Goal: Information Seeking & Learning: Find specific page/section

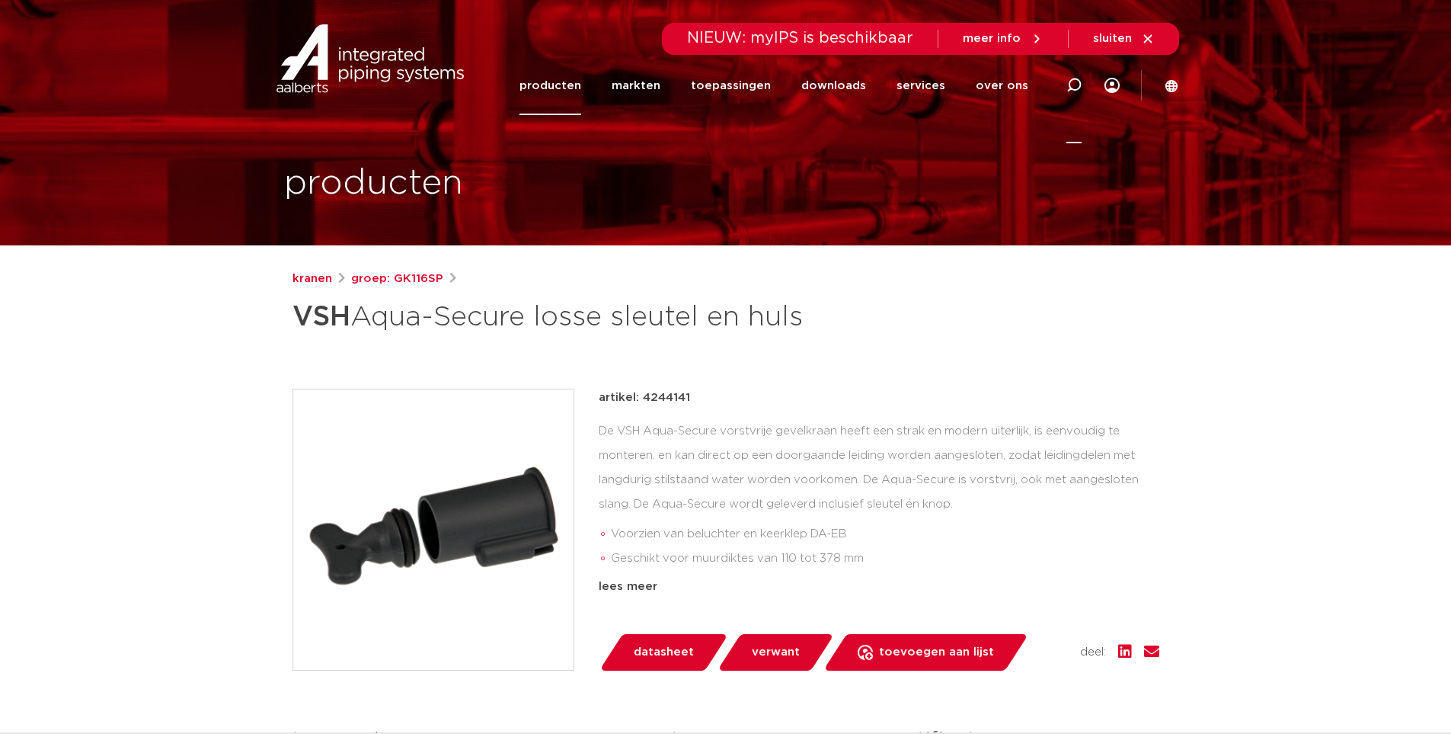
click at [1078, 78] on icon at bounding box center [1074, 85] width 15 height 15
type input "buitenkraan"
click button "Zoeken" at bounding box center [0, 0] width 0 height 0
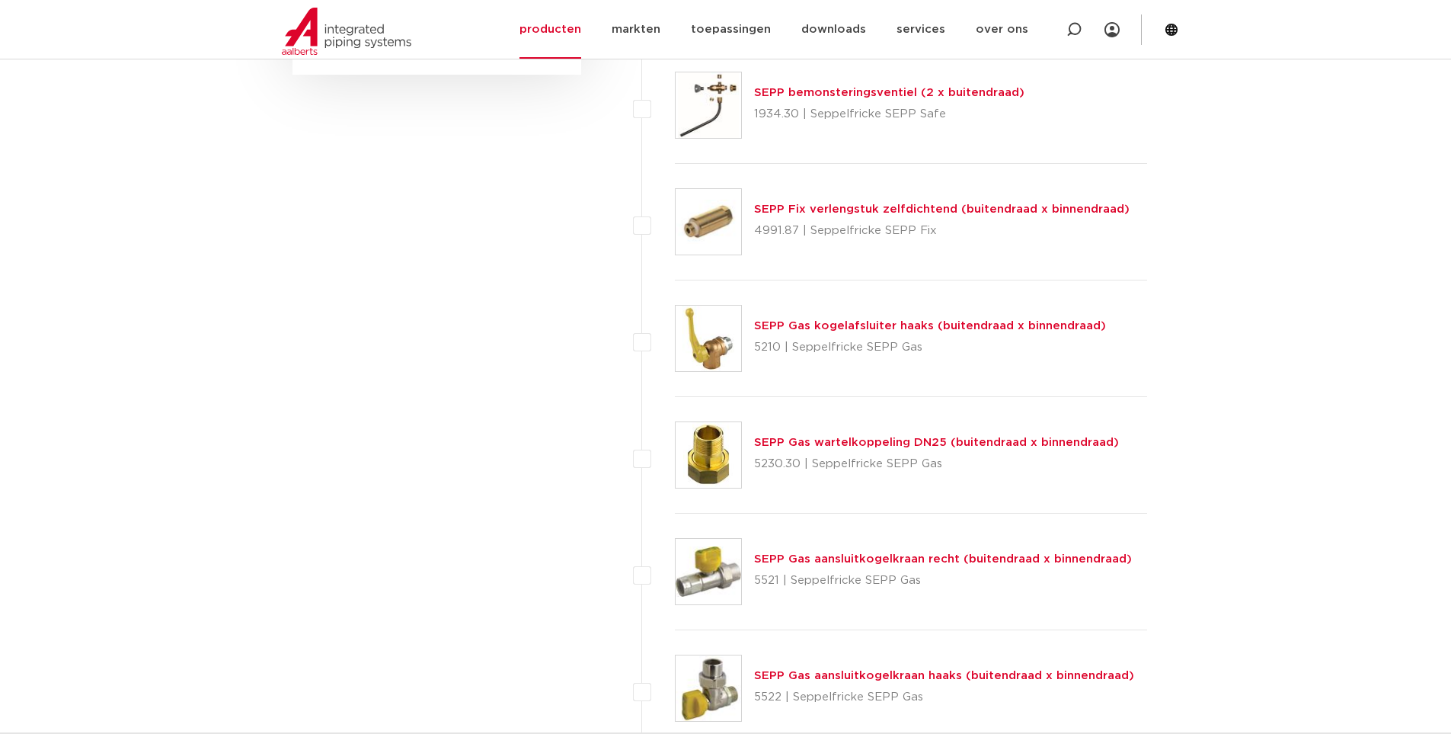
scroll to position [1067, 0]
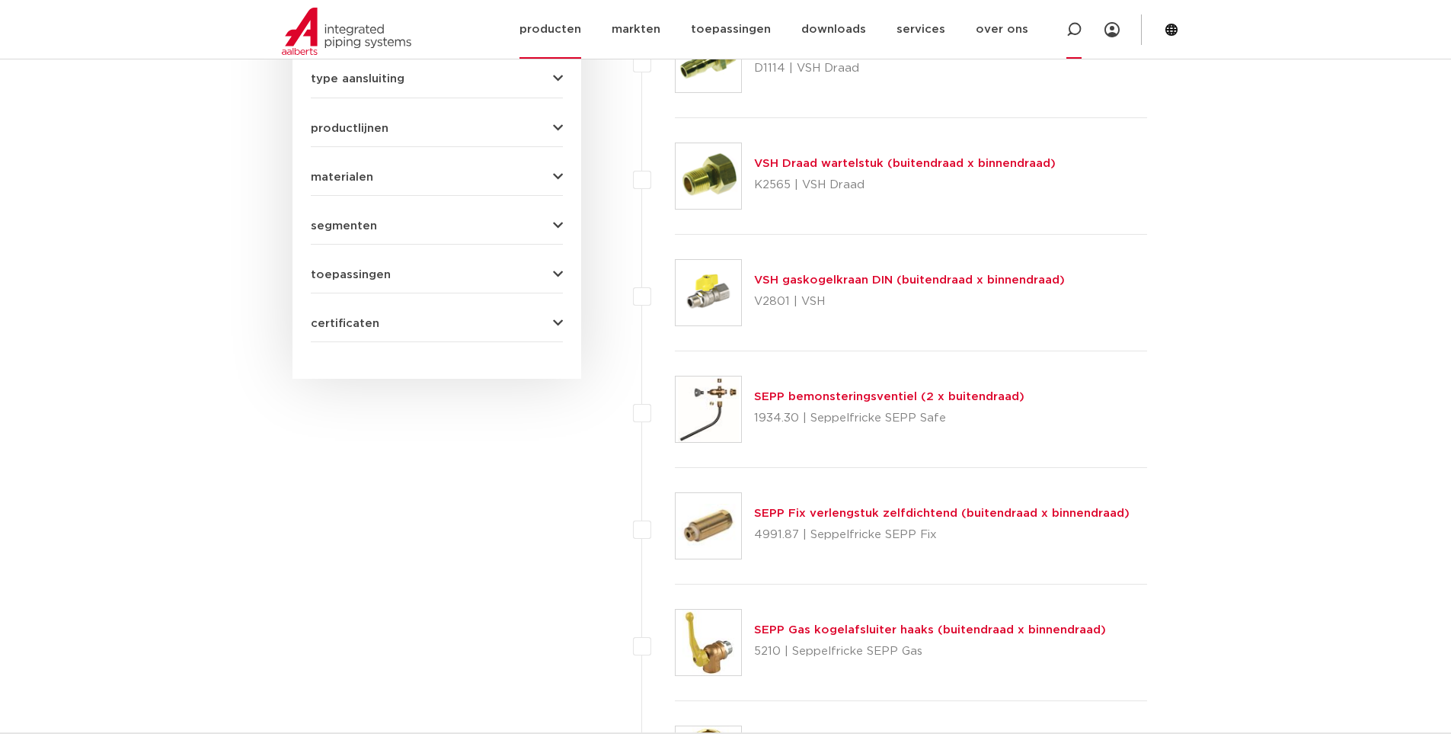
click at [1077, 27] on icon at bounding box center [1074, 29] width 15 height 15
type input "gevelkraan"
click button "Zoeken" at bounding box center [0, 0] width 0 height 0
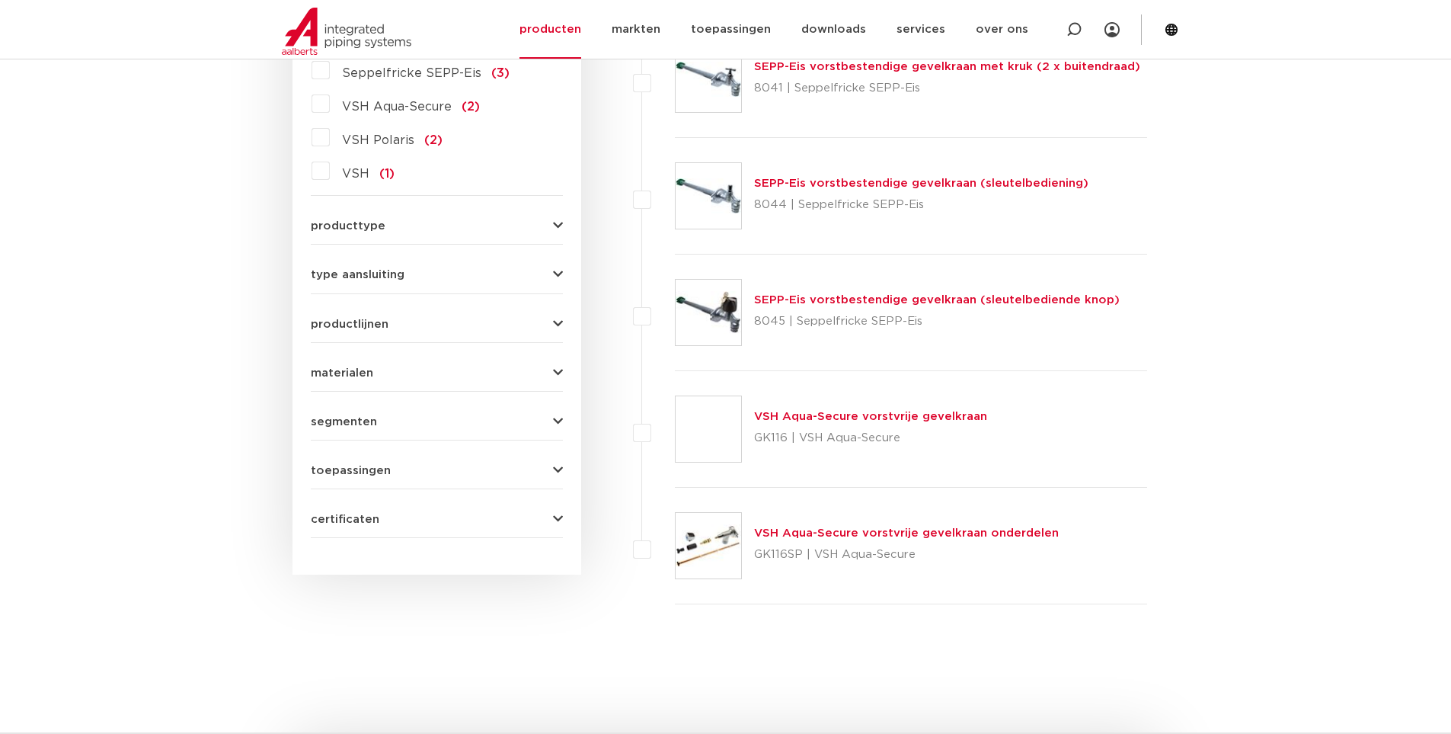
scroll to position [871, 0]
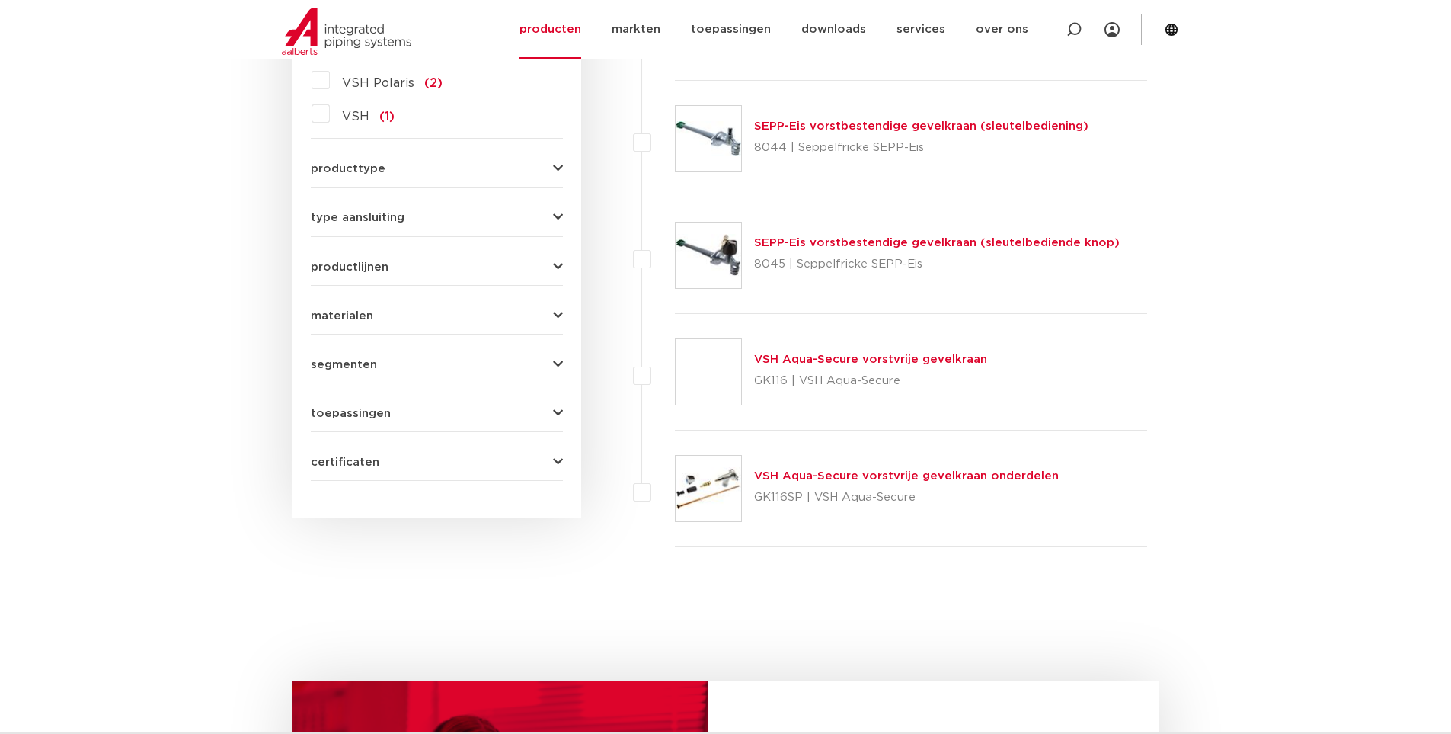
click at [865, 473] on link "VSH Aqua-Secure vorstvrije gevelkraan onderdelen" at bounding box center [906, 475] width 305 height 11
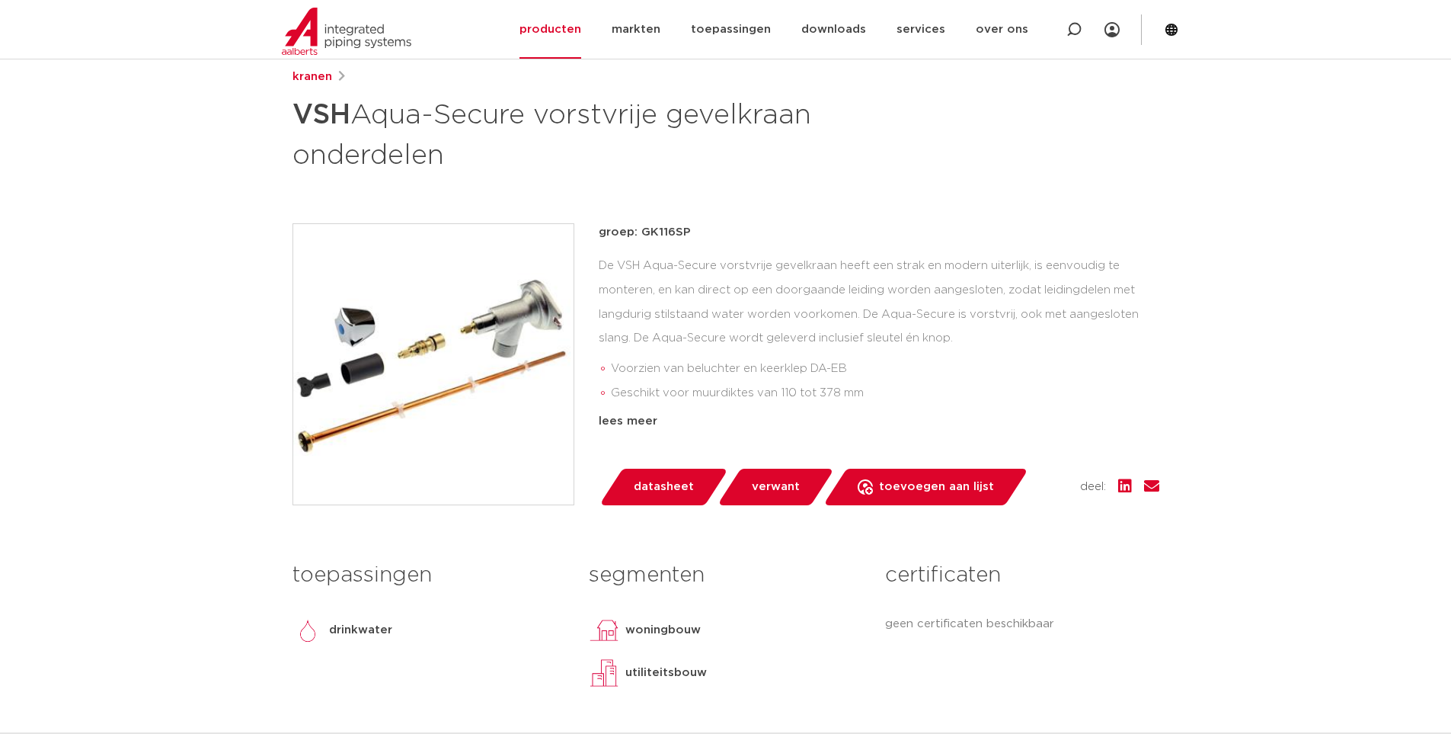
scroll to position [229, 0]
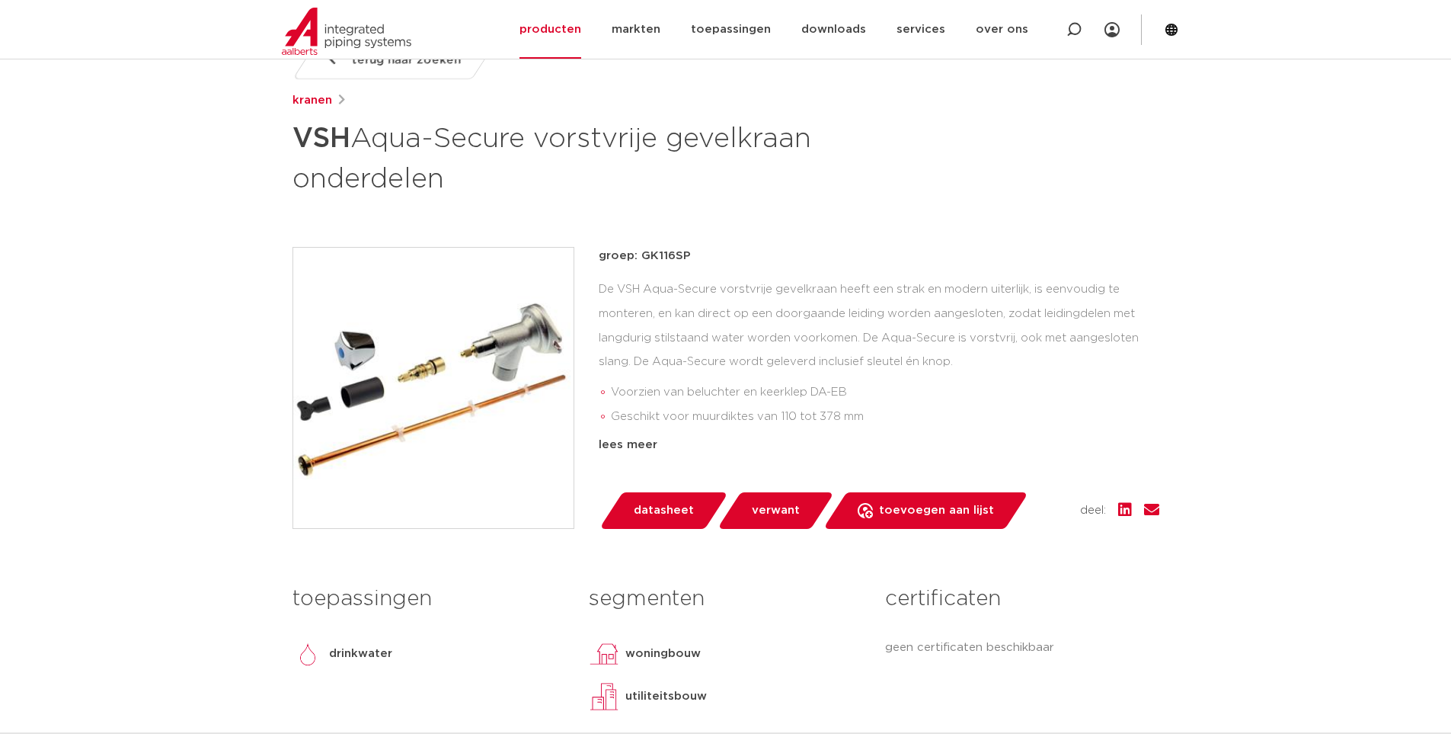
click at [440, 383] on img at bounding box center [433, 388] width 280 height 280
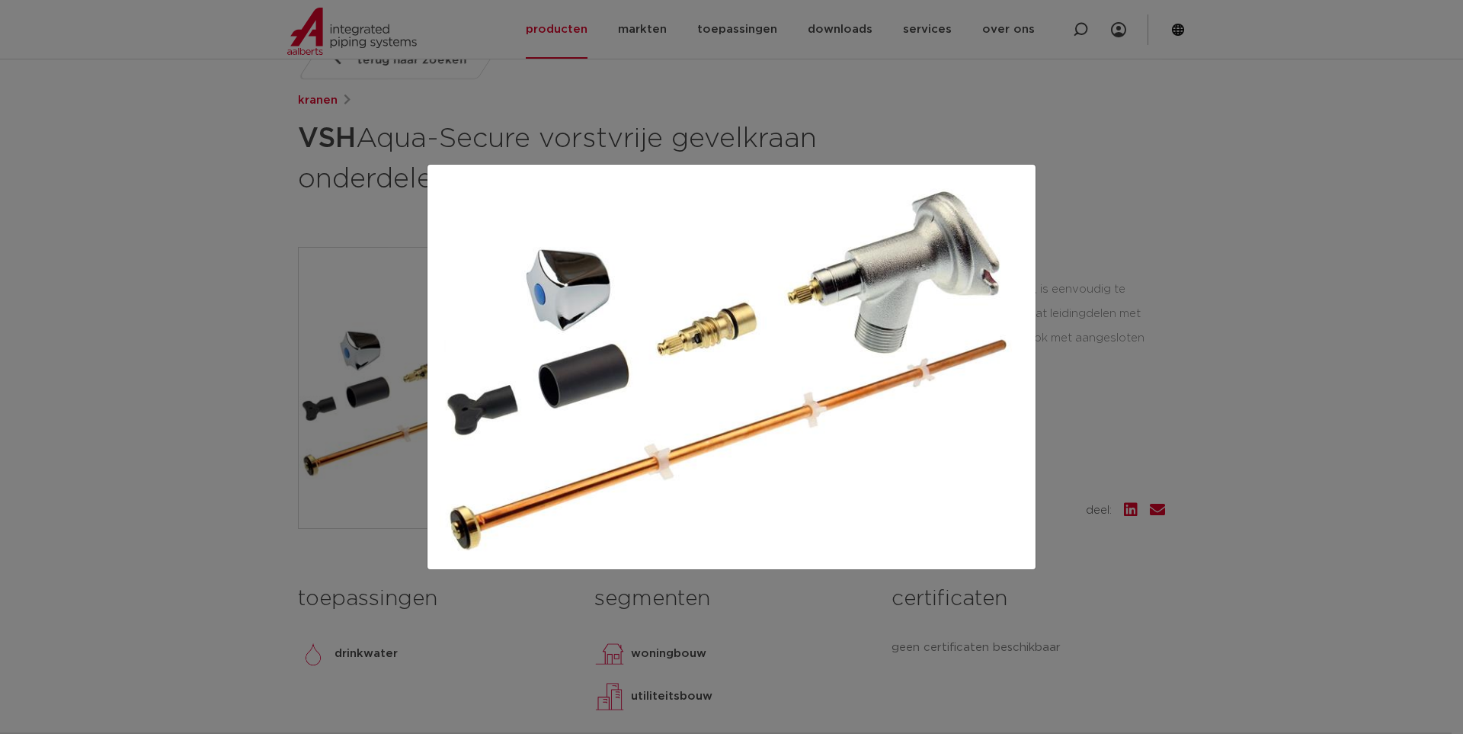
click at [213, 391] on div at bounding box center [731, 367] width 1463 height 734
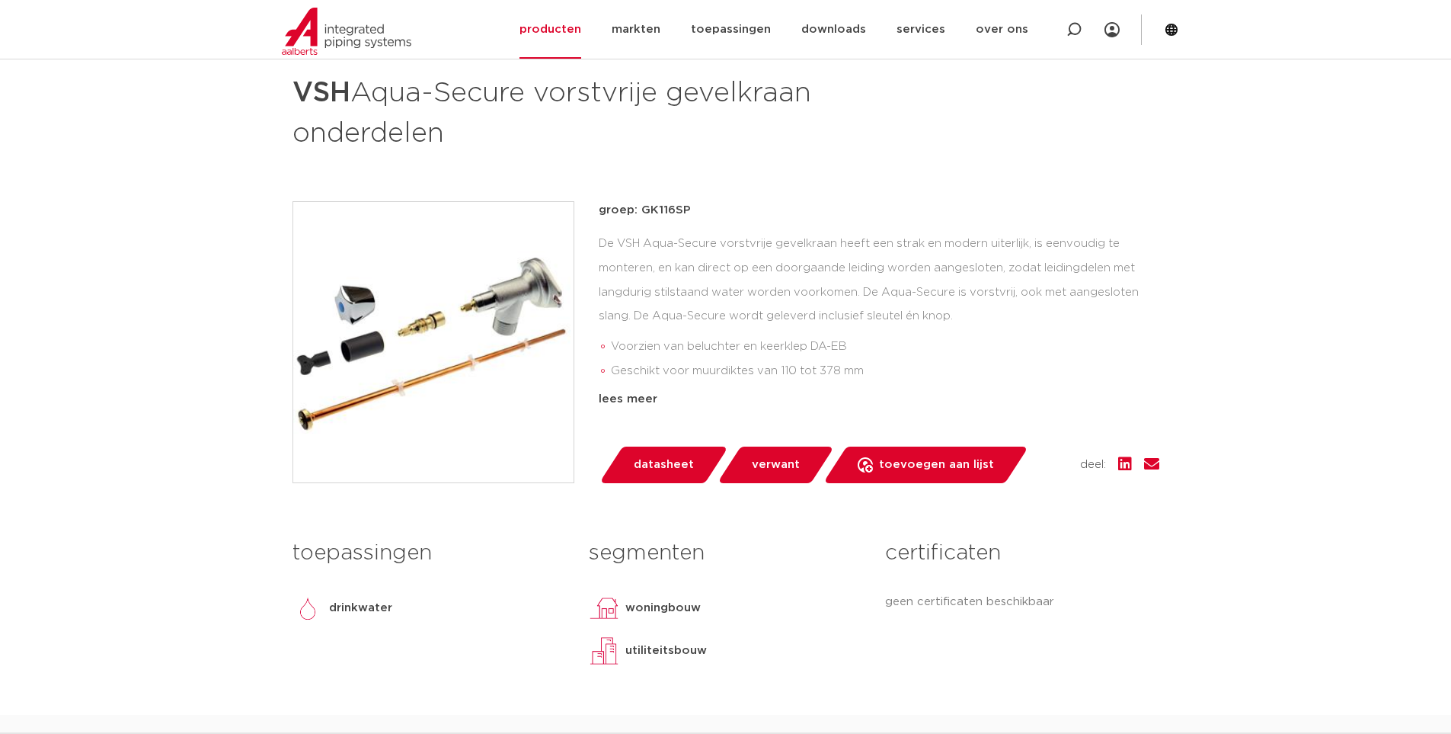
scroll to position [0, 0]
